Goal: Navigation & Orientation: Find specific page/section

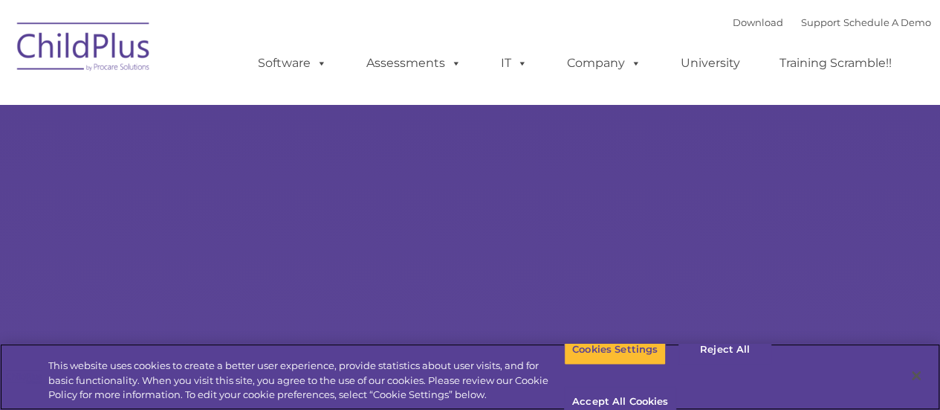
select select "MEDIUM"
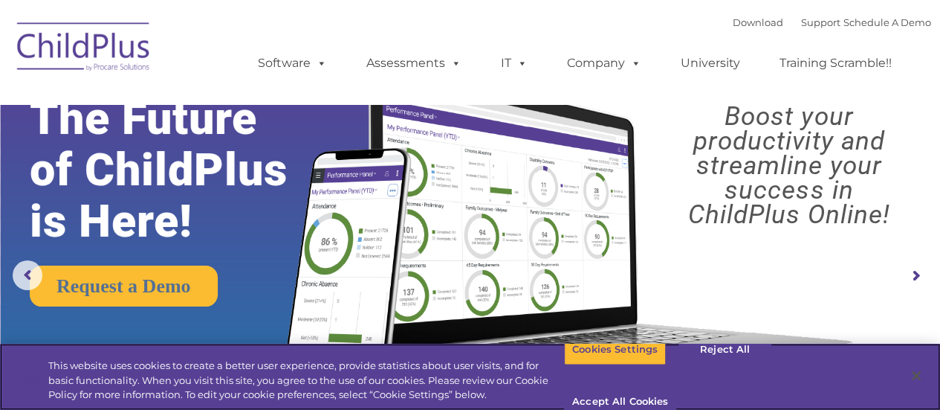
scroll to position [25, 0]
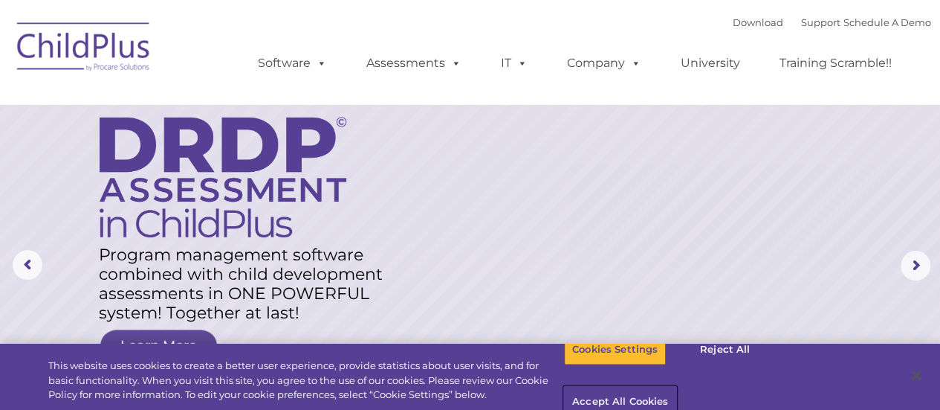
click at [676, 387] on button "Accept All Cookies" at bounding box center [620, 402] width 112 height 31
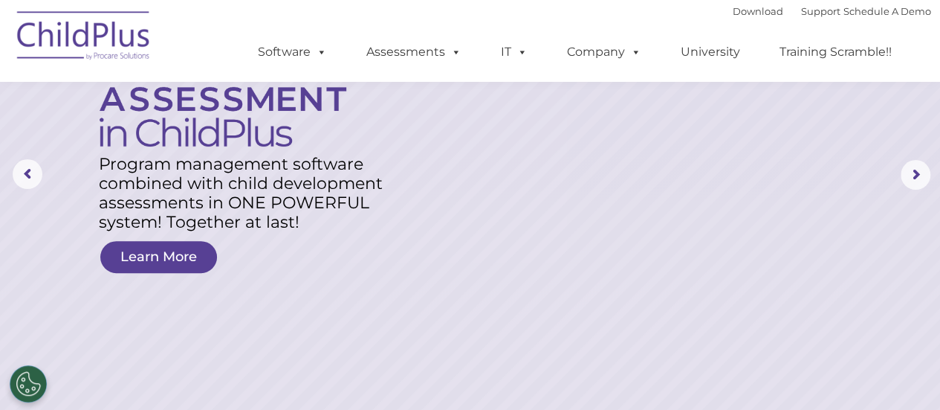
scroll to position [0, 0]
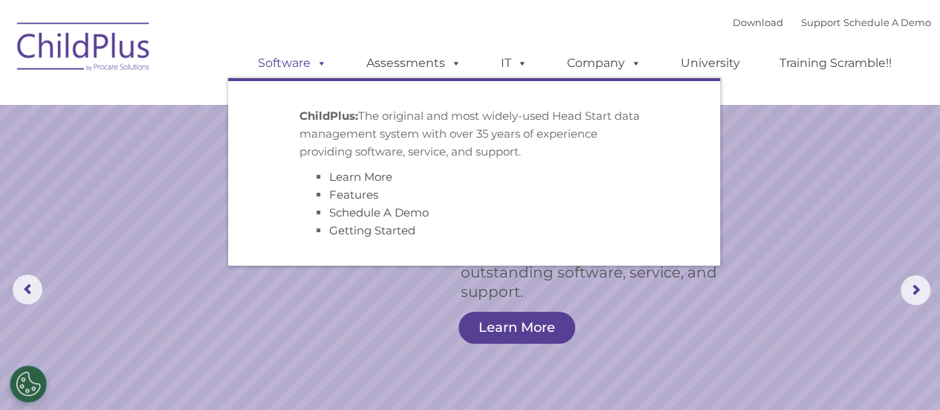
drag, startPoint x: 94, startPoint y: 1, endPoint x: 291, endPoint y: 68, distance: 208.0
click at [291, 68] on link "Software" at bounding box center [292, 63] width 99 height 30
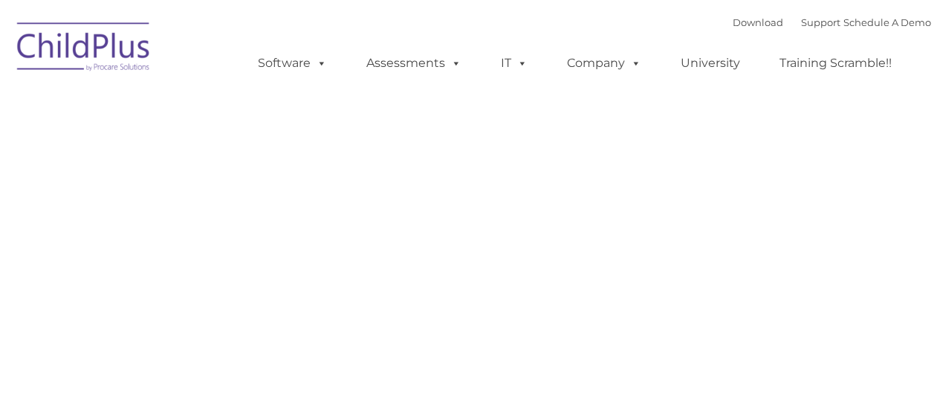
type input ""
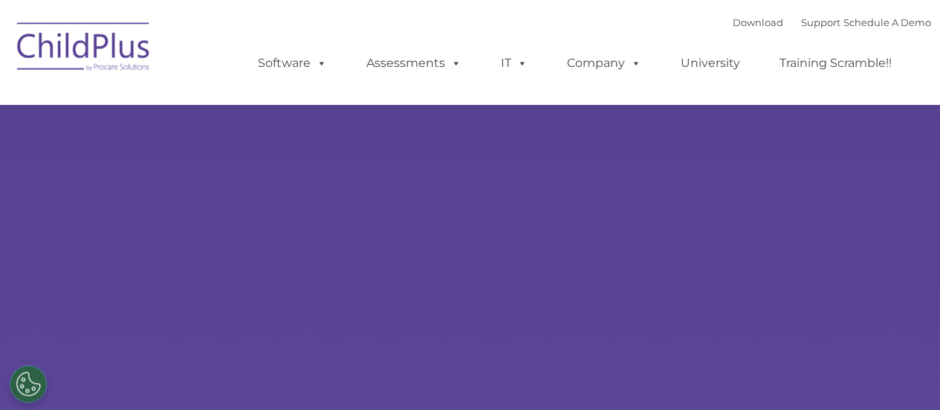
type input ""
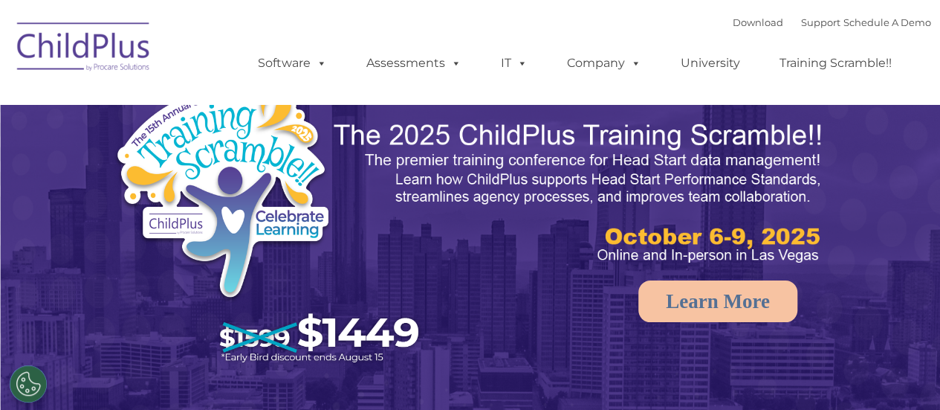
select select "MEDIUM"
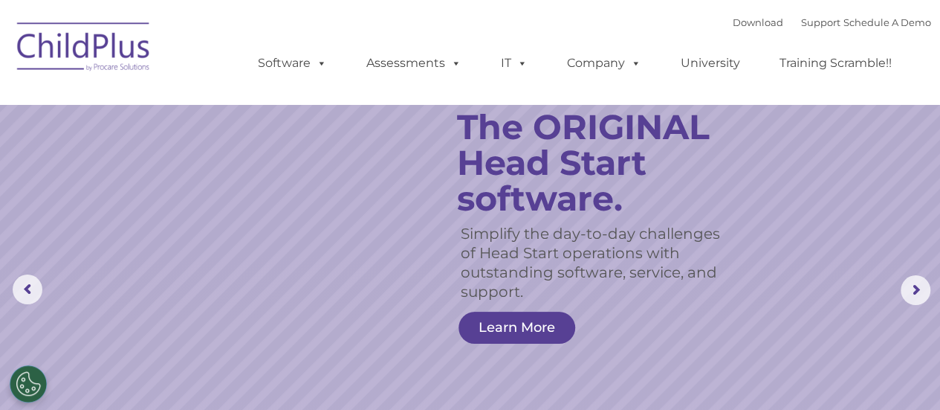
click at [721, 170] on rs-layer "The ORIGINAL Head Start software." at bounding box center [604, 162] width 294 height 107
